Goal: Book appointment/travel/reservation

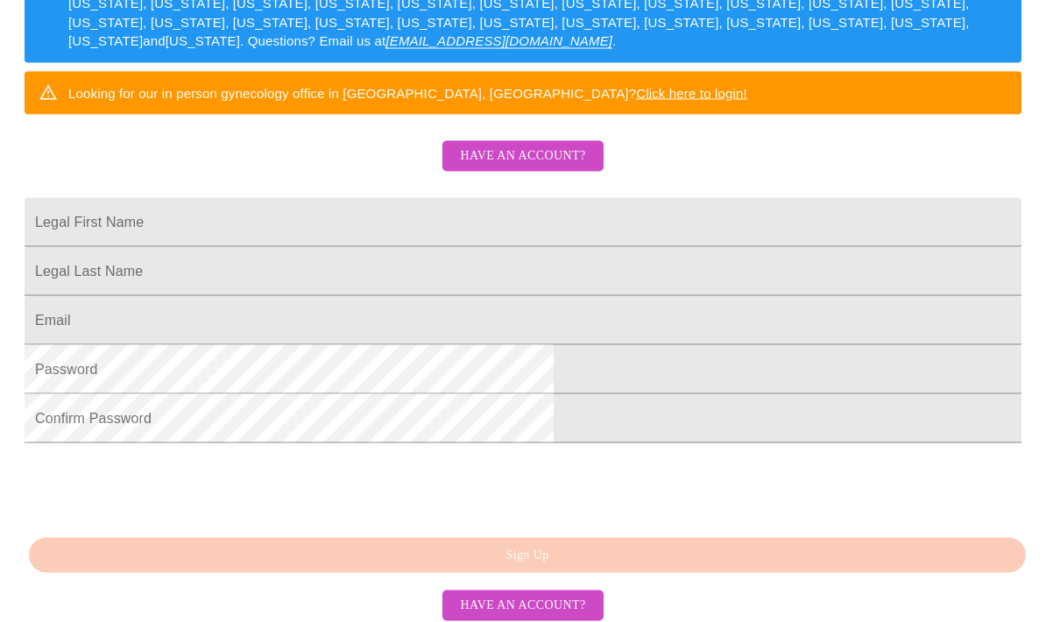
scroll to position [388, 0]
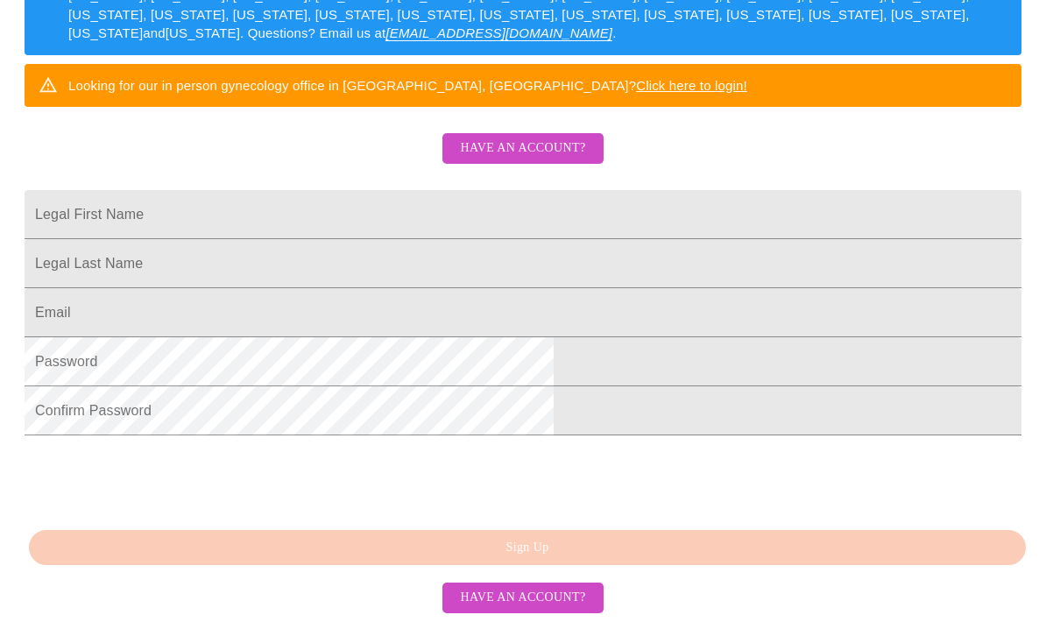
click at [553, 609] on span "Have an account?" at bounding box center [522, 598] width 125 height 22
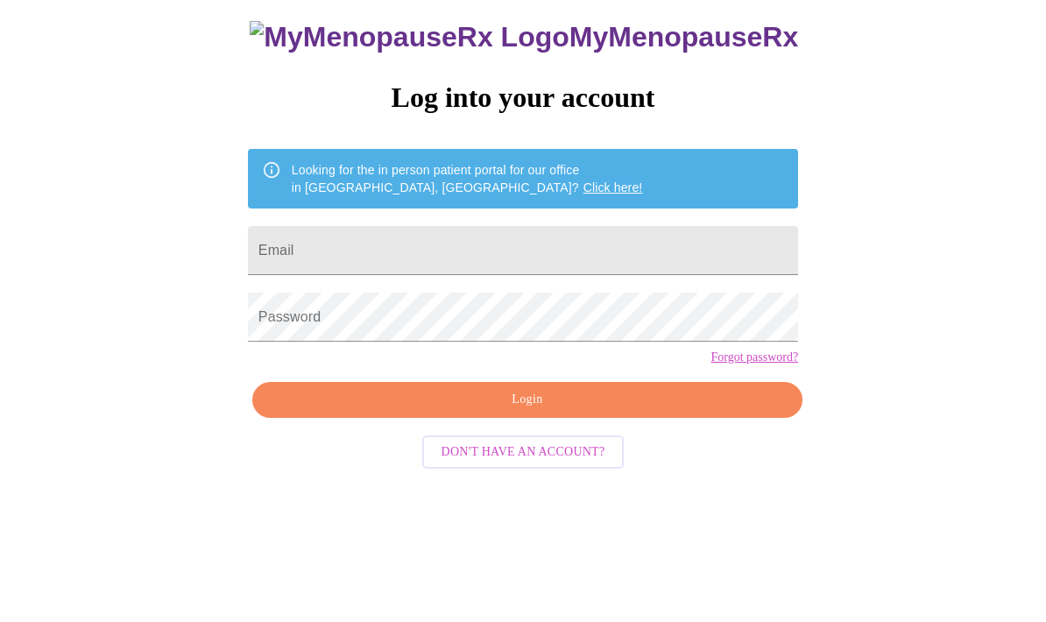
scroll to position [18, 0]
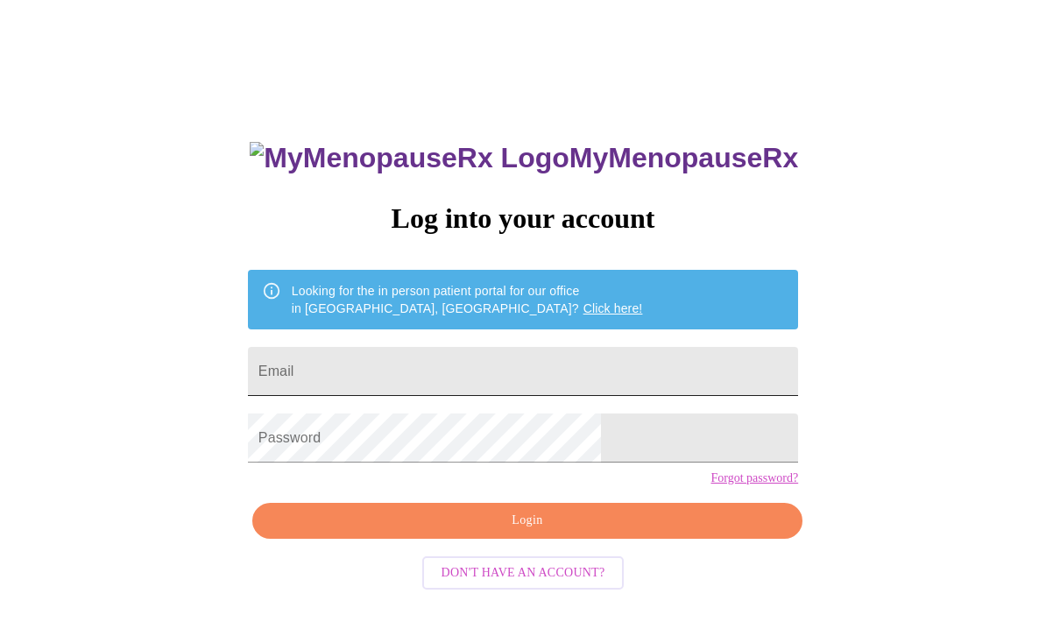
click at [627, 379] on input "Email" at bounding box center [523, 371] width 550 height 49
type input "[EMAIL_ADDRESS][DOMAIN_NAME]"
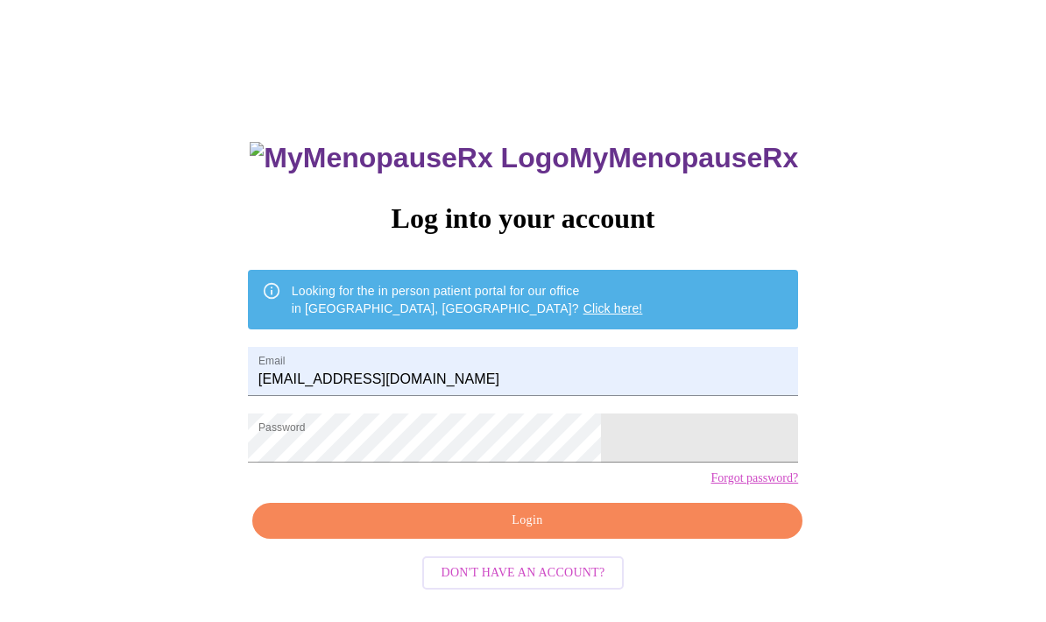
click at [618, 532] on span "Login" at bounding box center [528, 521] width 510 height 22
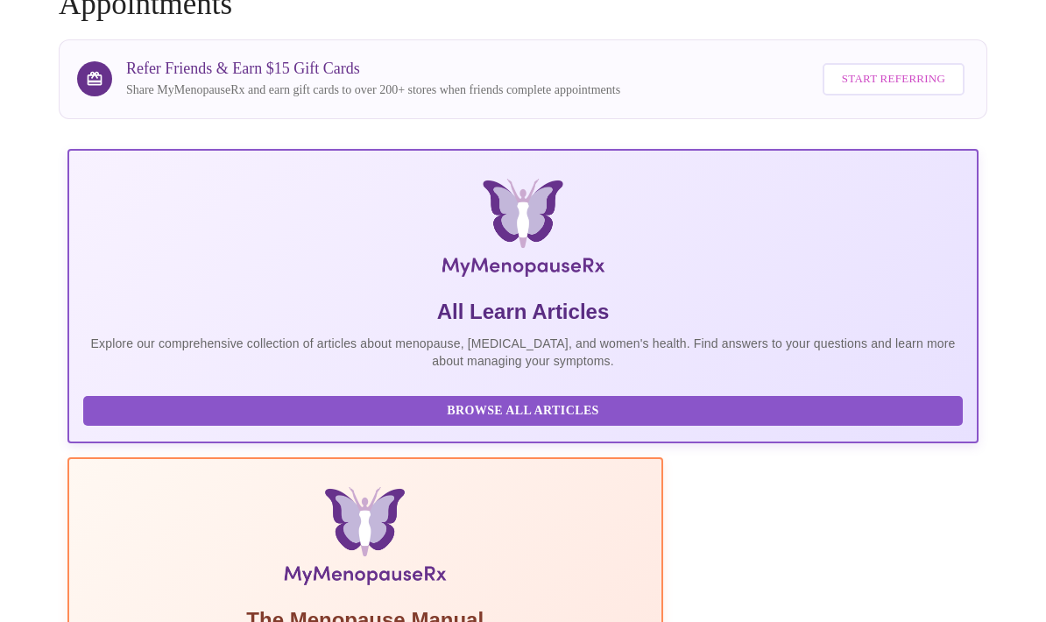
scroll to position [308, 0]
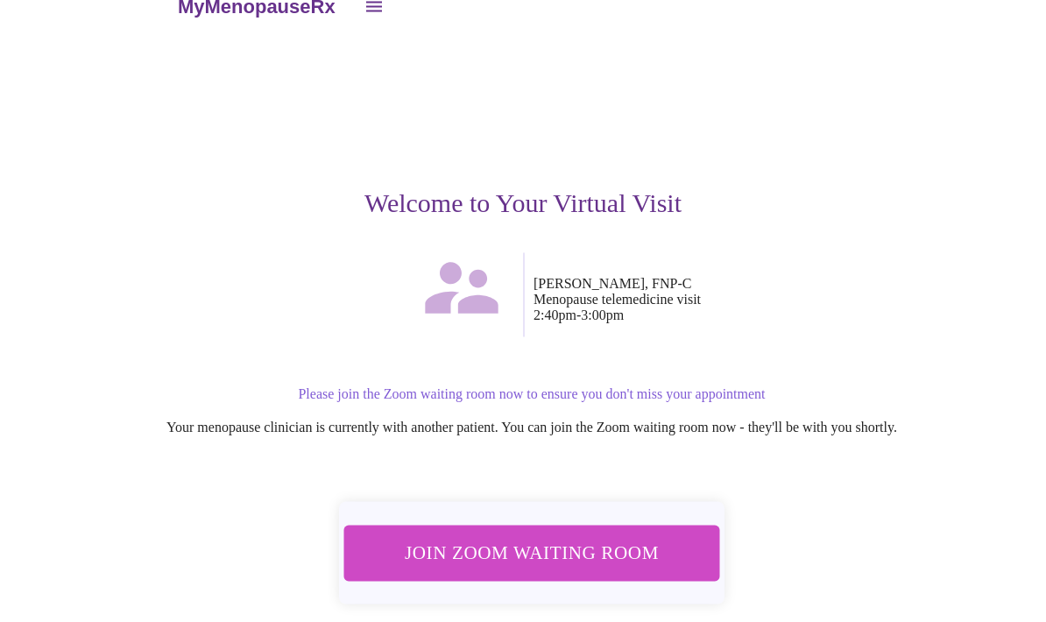
scroll to position [66, 0]
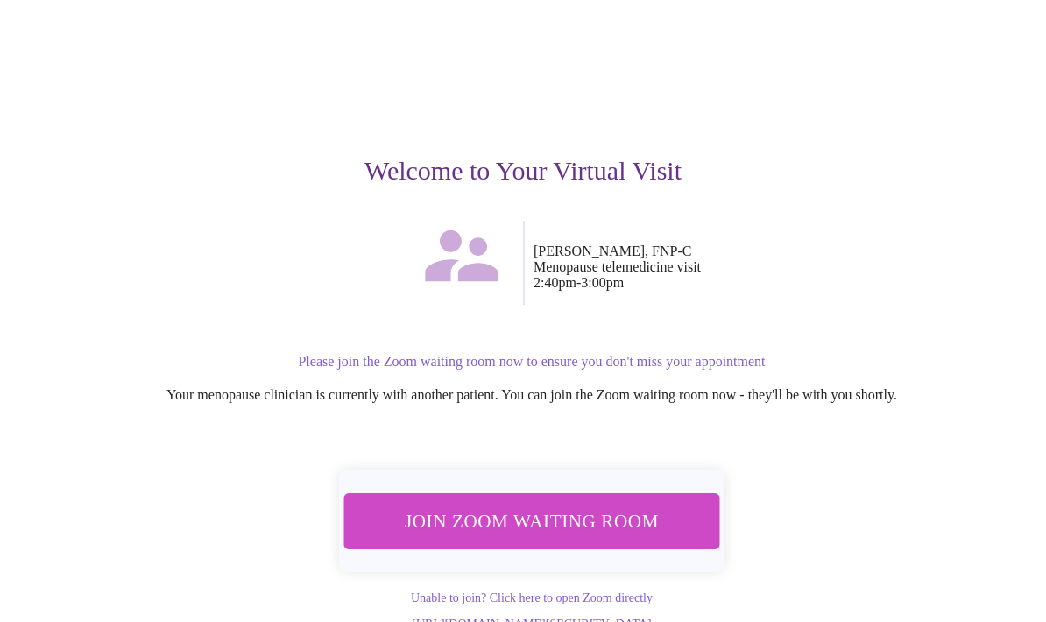
click at [652, 519] on span "Join Zoom Waiting Room" at bounding box center [531, 521] width 330 height 32
